Goal: Transaction & Acquisition: Download file/media

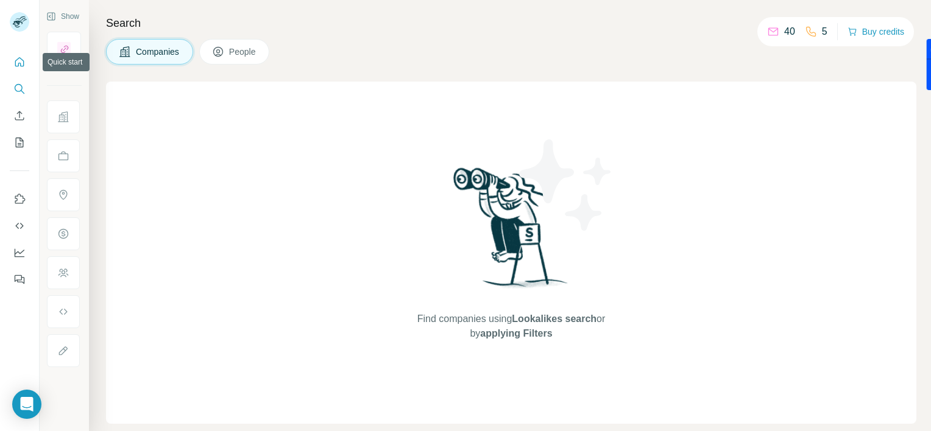
click at [16, 61] on icon "Quick start" at bounding box center [19, 62] width 12 height 12
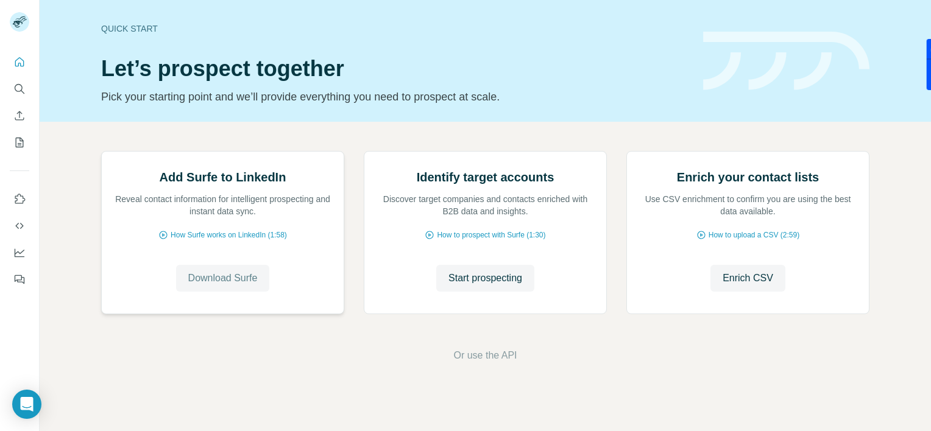
click at [211, 286] on span "Download Surfe" at bounding box center [222, 278] width 69 height 15
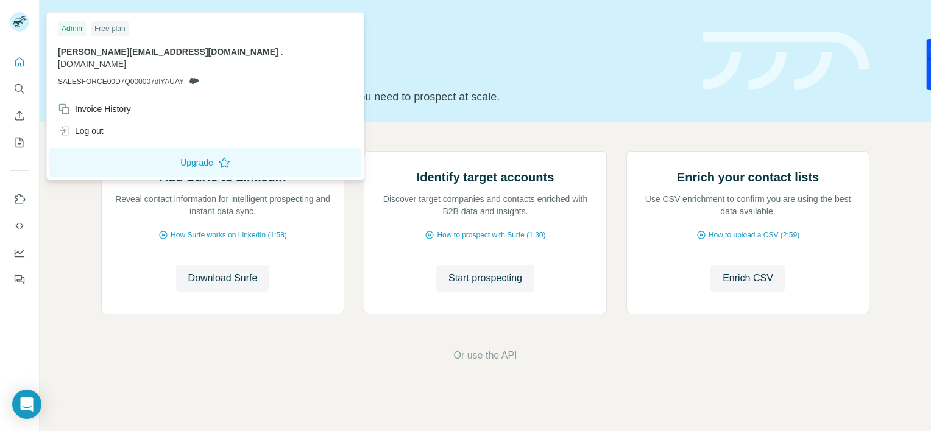
click at [25, 17] on img at bounding box center [19, 21] width 19 height 19
click at [80, 125] on div "Log out" at bounding box center [81, 131] width 46 height 12
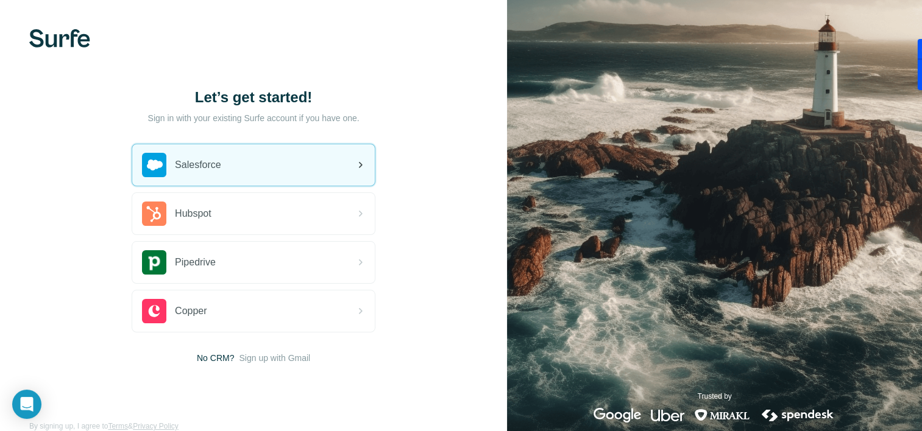
click at [356, 161] on icon at bounding box center [360, 165] width 15 height 15
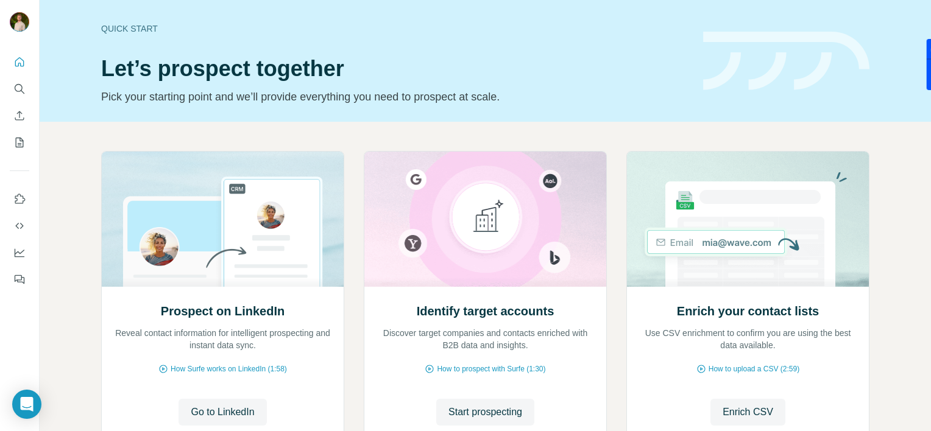
scroll to position [95, 0]
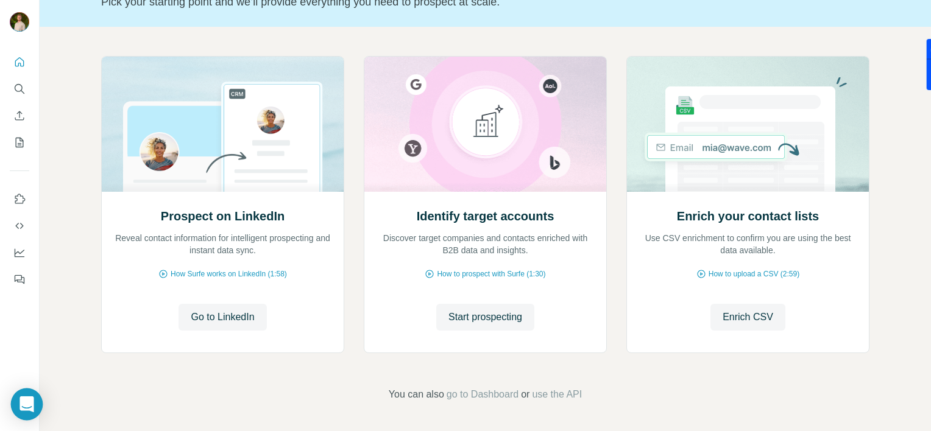
click at [23, 409] on icon "Open Intercom Messenger" at bounding box center [26, 405] width 14 height 16
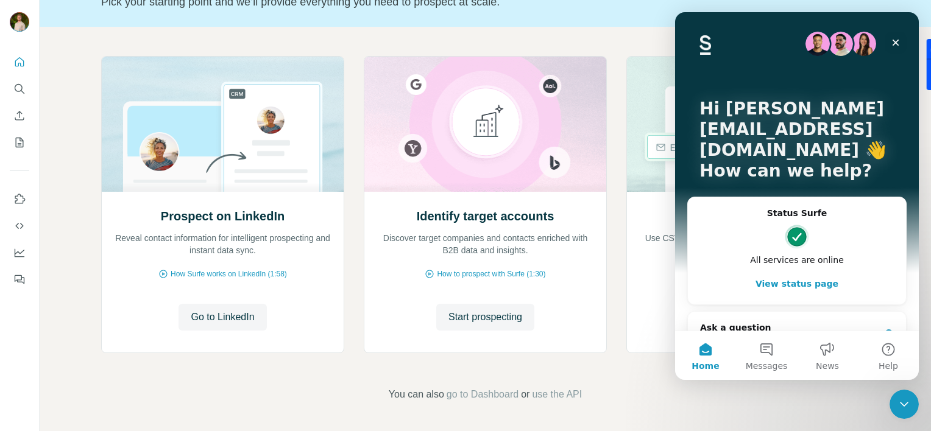
scroll to position [32, 0]
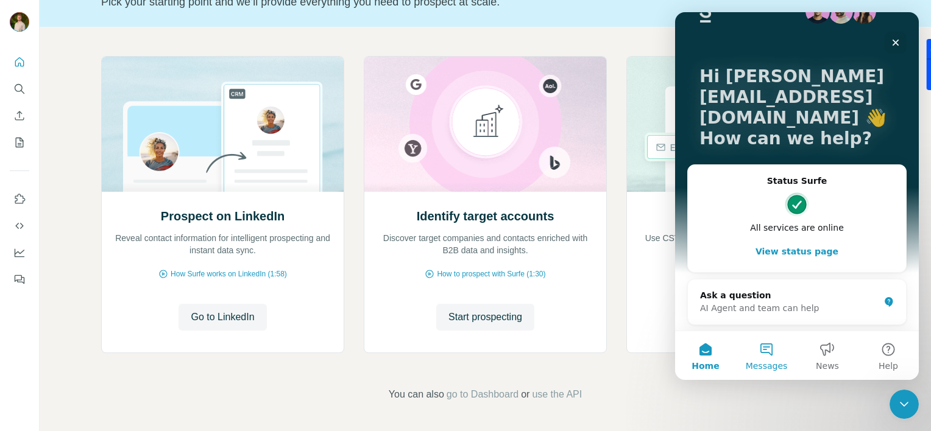
click at [778, 356] on button "Messages" at bounding box center [766, 355] width 61 height 49
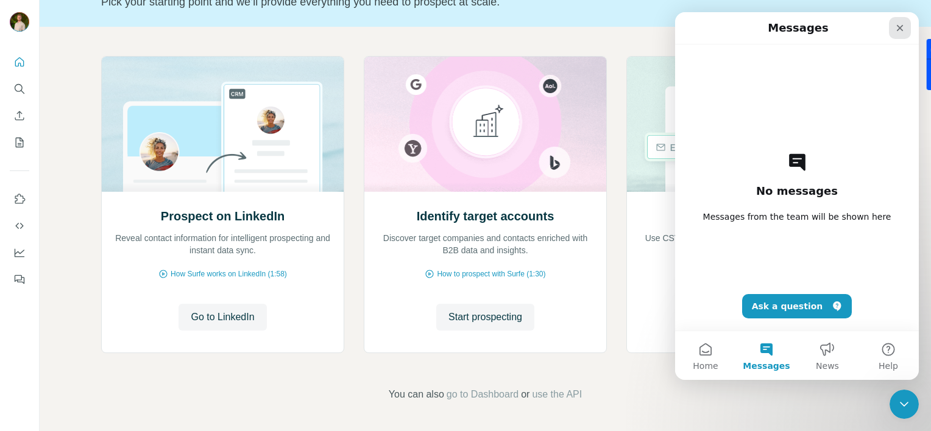
click at [896, 32] on icon "Close" at bounding box center [900, 28] width 10 height 10
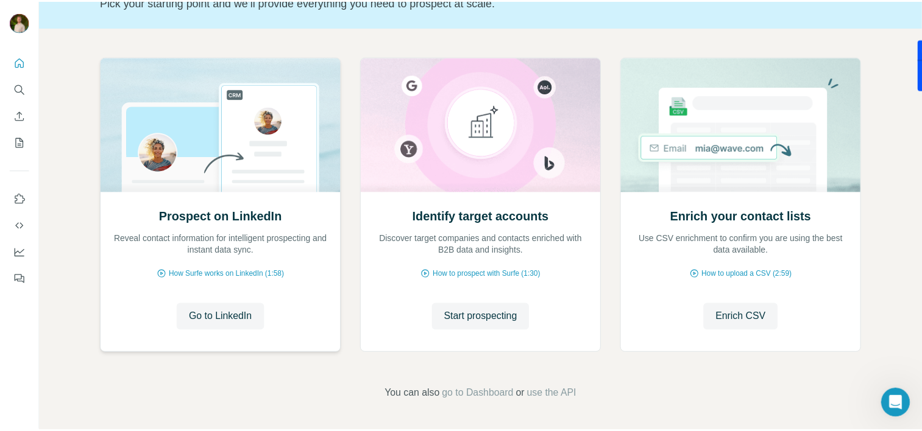
scroll to position [0, 0]
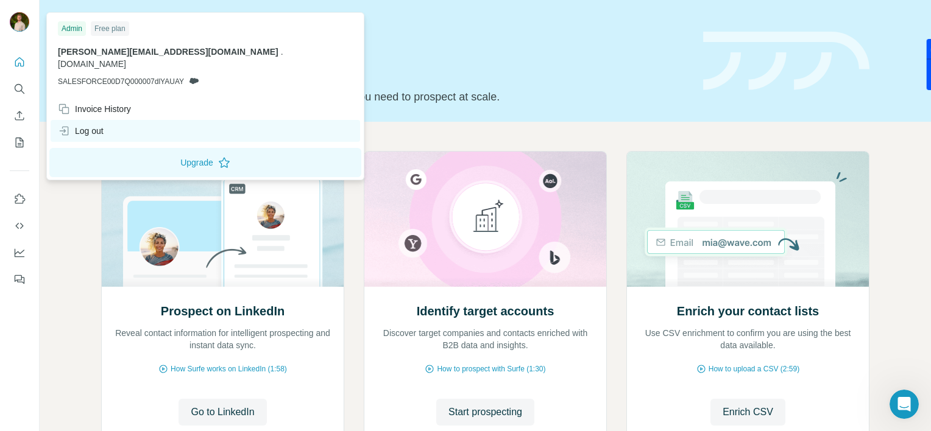
click at [91, 120] on div "Log out" at bounding box center [205, 131] width 309 height 22
click at [95, 125] on div "Log out" at bounding box center [81, 131] width 46 height 12
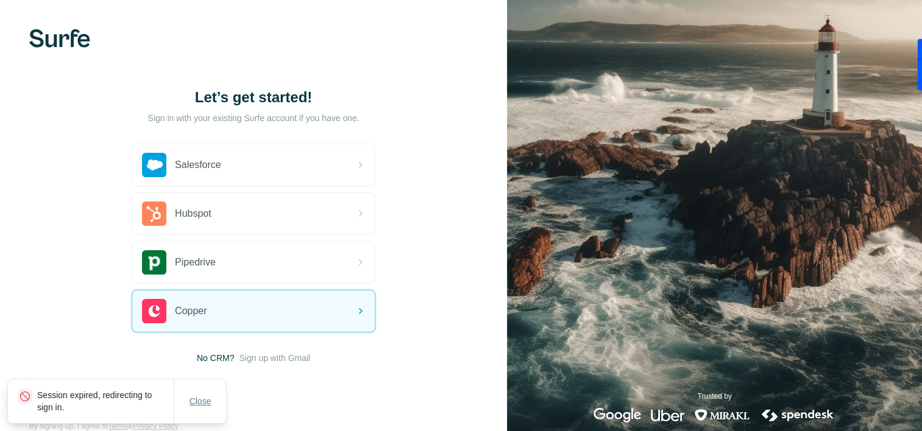
click at [201, 400] on span "Close" at bounding box center [200, 401] width 22 height 12
click at [210, 108] on div "Let’s get started!" at bounding box center [254, 110] width 244 height 44
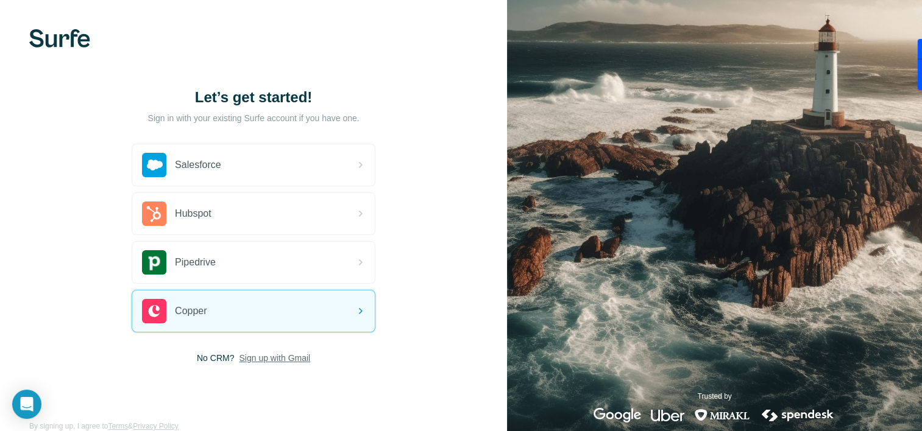
click at [278, 353] on span "Sign up with Gmail" at bounding box center [274, 358] width 71 height 12
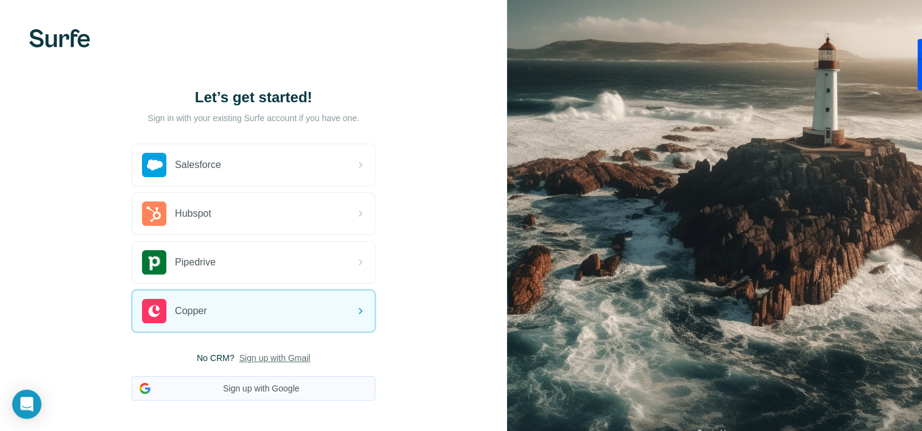
scroll to position [56, 0]
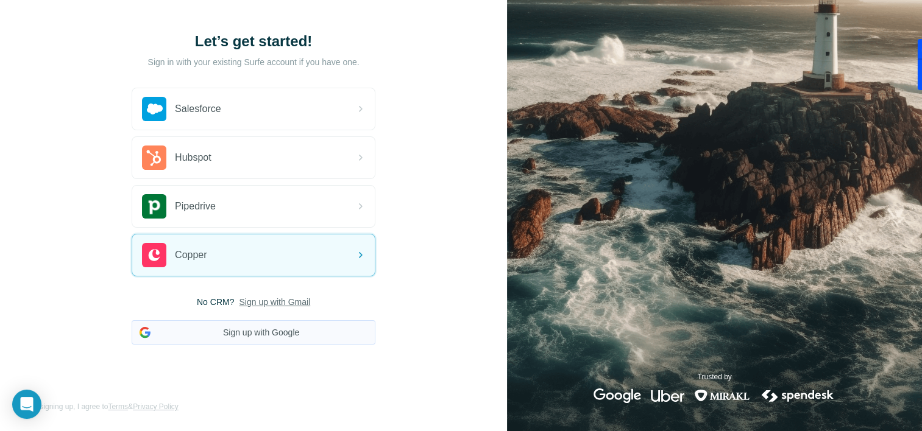
click at [240, 328] on button "Sign up with Google" at bounding box center [254, 332] width 244 height 24
